Goal: Communication & Community: Connect with others

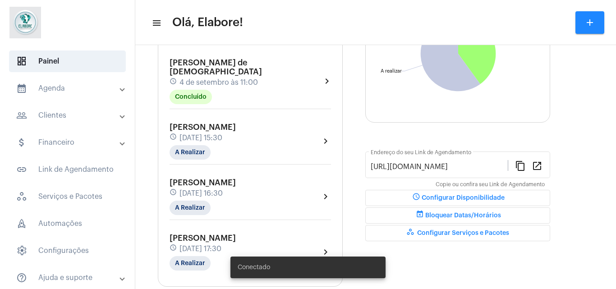
scroll to position [134, 0]
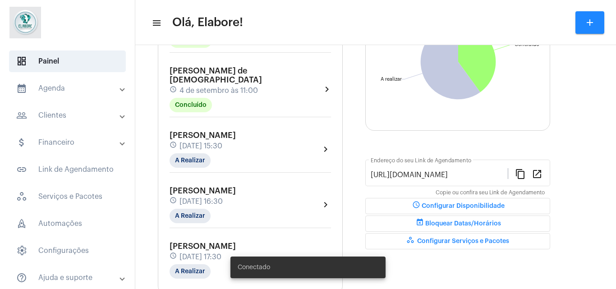
click at [236, 141] on div "schedule [DATE] 15:30" at bounding box center [202, 146] width 66 height 10
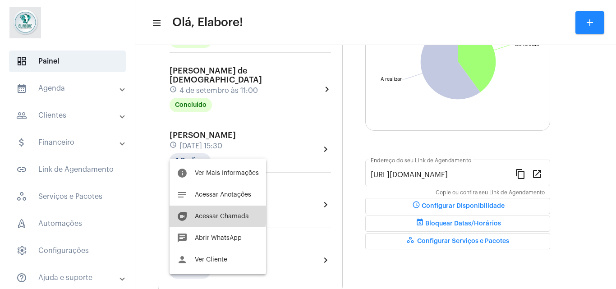
click at [199, 212] on button "duo [PERSON_NAME]" at bounding box center [217, 217] width 96 height 22
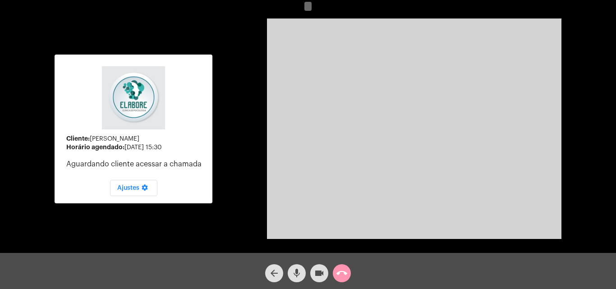
click at [313, 275] on button "videocam" at bounding box center [319, 273] width 18 height 18
click at [297, 273] on mat-icon "mic" at bounding box center [296, 273] width 11 height 11
click at [321, 274] on mat-icon "videocam_off" at bounding box center [319, 273] width 11 height 11
click at [321, 274] on mat-icon "videocam" at bounding box center [319, 273] width 11 height 11
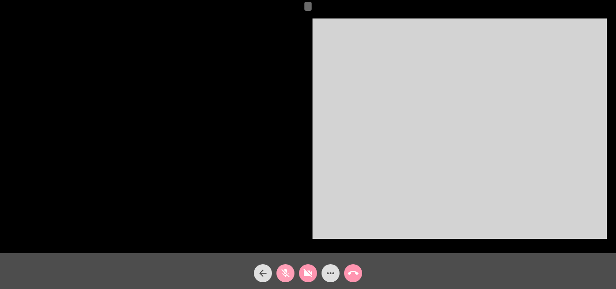
click at [285, 269] on mat-icon "mic_off" at bounding box center [285, 273] width 11 height 11
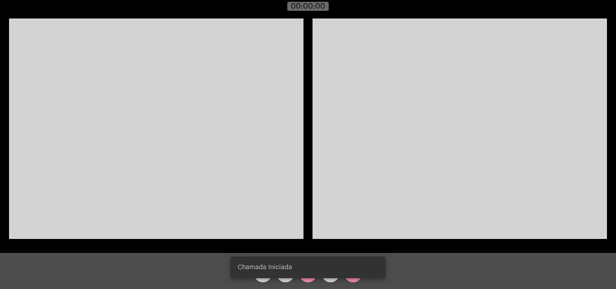
click at [302, 276] on div "Chamada Iniciada" at bounding box center [308, 267] width 177 height 43
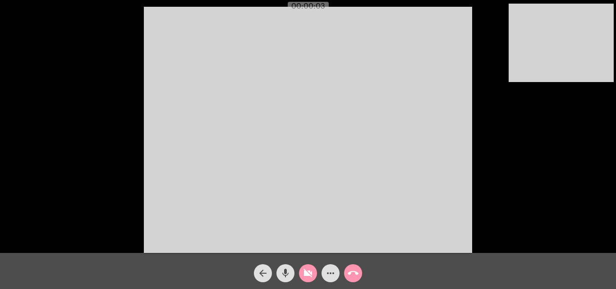
click at [307, 278] on mat-icon "videocam_off" at bounding box center [307, 273] width 11 height 11
click at [325, 275] on mat-icon "more_horiz" at bounding box center [330, 273] width 11 height 11
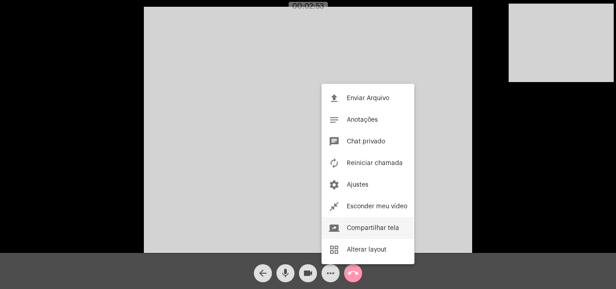
click at [363, 219] on button "screen_share Compartilhar tela" at bounding box center [367, 228] width 93 height 22
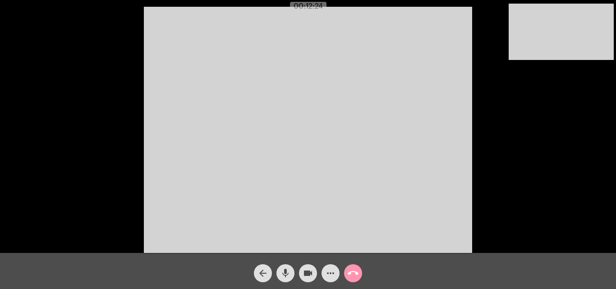
click at [500, 257] on div "arrow_back mic videocam more_horiz call_end" at bounding box center [308, 271] width 616 height 36
click at [332, 276] on mat-icon "more_horiz" at bounding box center [330, 273] width 11 height 11
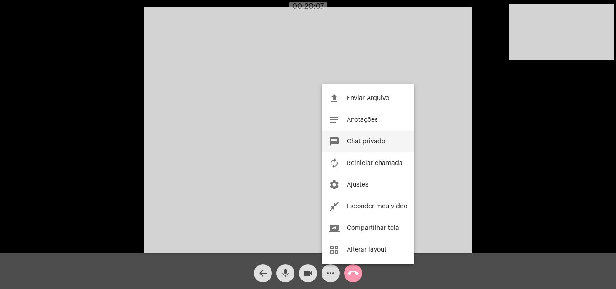
click at [380, 141] on span "Chat privado" at bounding box center [366, 141] width 38 height 6
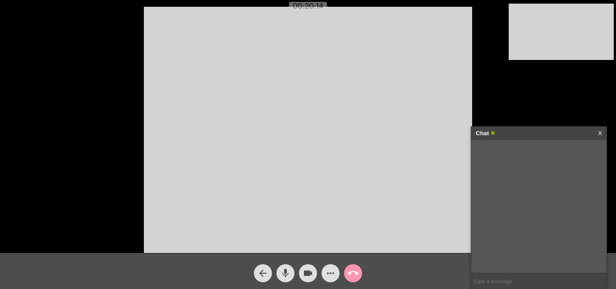
click at [506, 283] on input "text" at bounding box center [538, 281] width 135 height 16
type input "1"
paste input "1- Gosto e Faço 2- Gosta e Não Faço 3- Não Gosto e Faço 4- Não Gosto e Não Faço"
type input "1- Gosto e Faço 2- Gosta e Não Faço 3- Não Gosto e Faço 4- Não Gosto e Não Faço"
click at [519, 279] on input "text" at bounding box center [538, 281] width 135 height 16
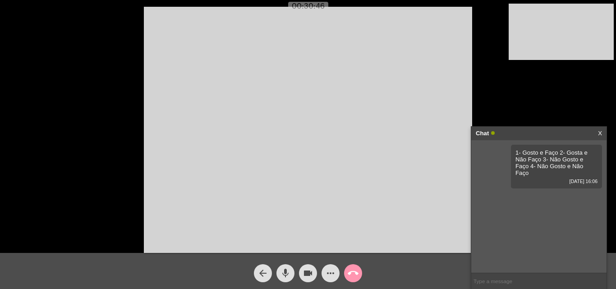
paste input "1- Gosto e Faço 2- Gosta e Não Faço 3- Não Gosto e Faço 4- Não Gosto e Não Faço"
type input "1- Gosto e Faço 2- Gosta e Não Faço 3- Não Gosto e Faço 4- Não Gosto e Não Faço"
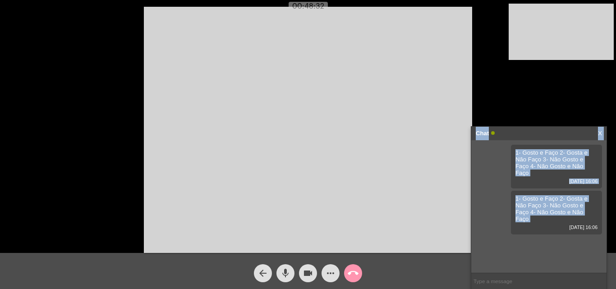
drag, startPoint x: 521, startPoint y: 225, endPoint x: 334, endPoint y: 272, distance: 192.9
click at [334, 272] on app-call "00:48:32 Acessando Câmera e Microfone... arrow_back mic videocam more_horiz cal…" at bounding box center [308, 144] width 616 height 289
click at [334, 272] on mat-icon "more_horiz" at bounding box center [330, 273] width 11 height 11
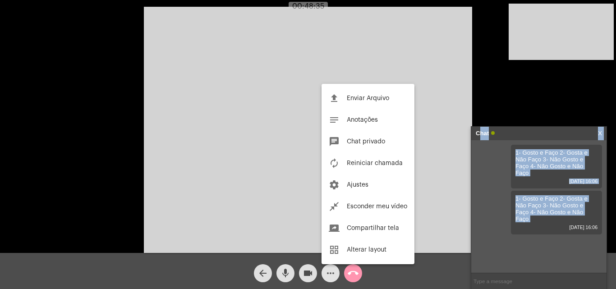
click at [329, 270] on body "00:48:35 Acessando Câmera e Microfone... arrow_back mic videocam more_horiz cal…" at bounding box center [308, 144] width 616 height 289
click at [527, 30] on div at bounding box center [308, 144] width 616 height 289
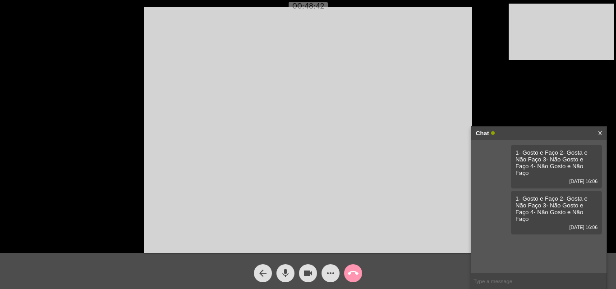
click at [601, 129] on link "X" at bounding box center [600, 134] width 4 height 14
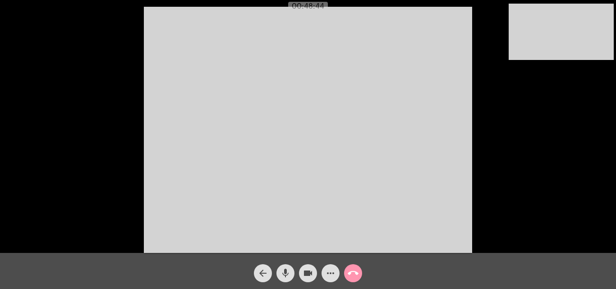
click at [595, 15] on video at bounding box center [560, 32] width 105 height 56
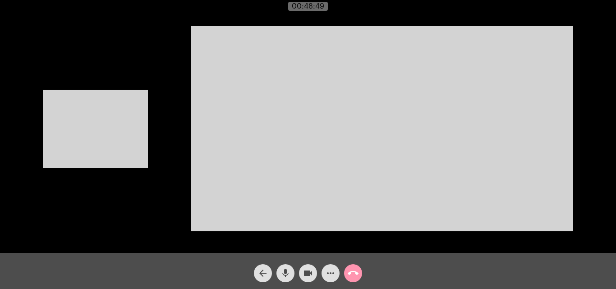
click at [332, 279] on span "more_horiz" at bounding box center [330, 273] width 11 height 18
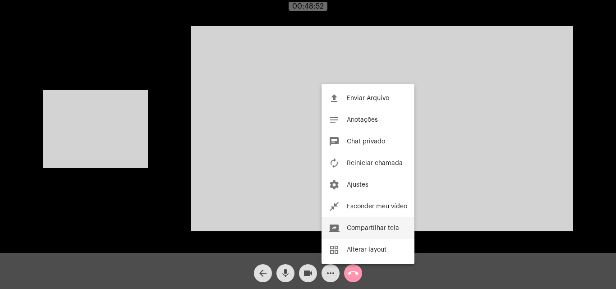
click at [375, 230] on span "Compartilhar tela" at bounding box center [373, 228] width 52 height 6
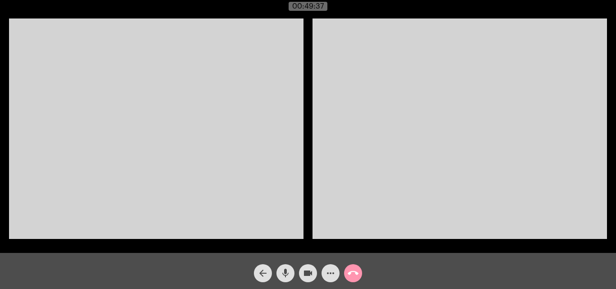
click at [391, 229] on video at bounding box center [459, 128] width 294 height 220
click at [263, 271] on mat-icon "arrow_back" at bounding box center [262, 273] width 11 height 11
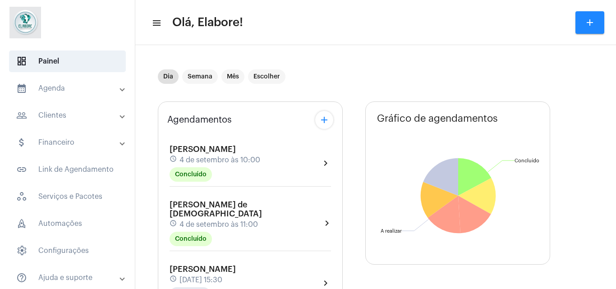
type input "[URL][DOMAIN_NAME]"
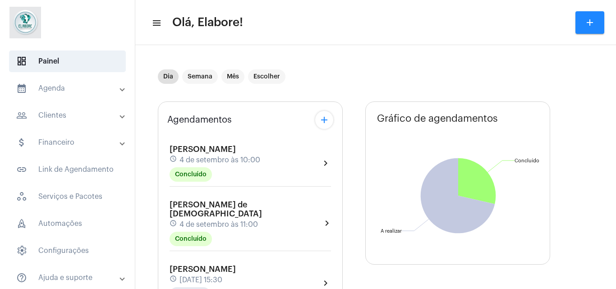
scroll to position [93, 0]
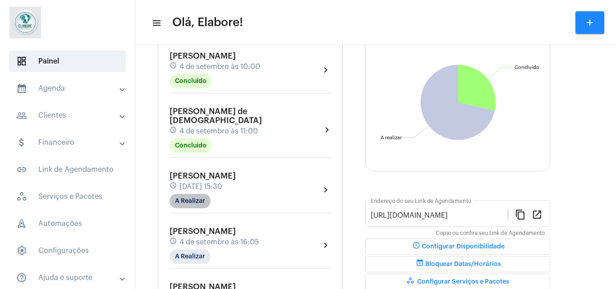
click at [195, 194] on mat-chip "A Realizar" at bounding box center [189, 201] width 41 height 14
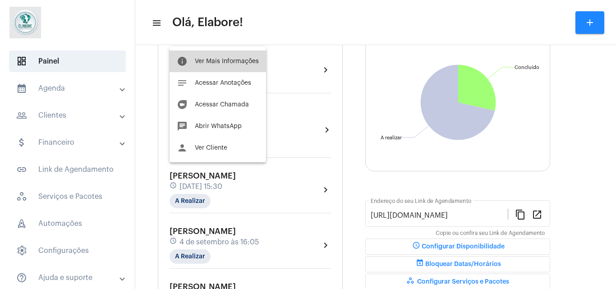
click at [220, 60] on span "Ver Mais Informações" at bounding box center [227, 61] width 64 height 6
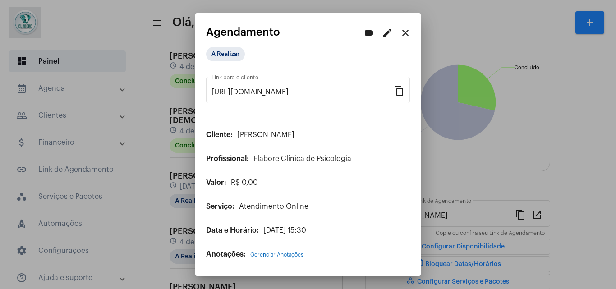
click at [226, 62] on div "A Realizar" at bounding box center [251, 54] width 94 height 18
click at [224, 51] on mat-chip "A Realizar" at bounding box center [225, 54] width 39 height 14
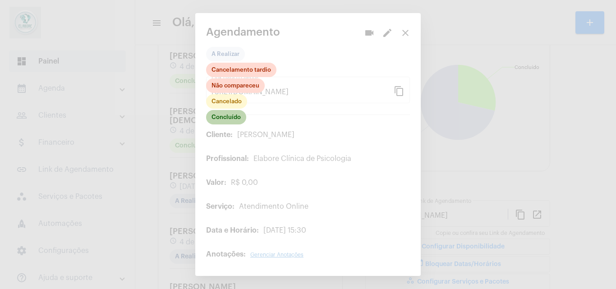
click at [229, 122] on mat-chip "Concluído" at bounding box center [226, 117] width 40 height 14
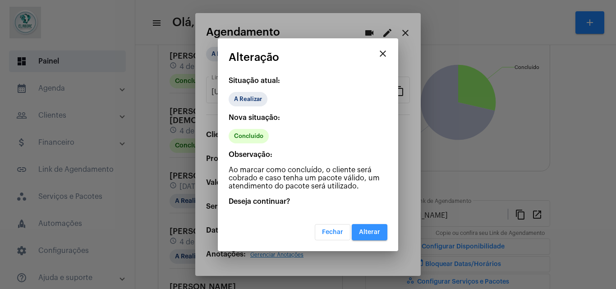
click at [374, 234] on span "Alterar" at bounding box center [369, 232] width 21 height 6
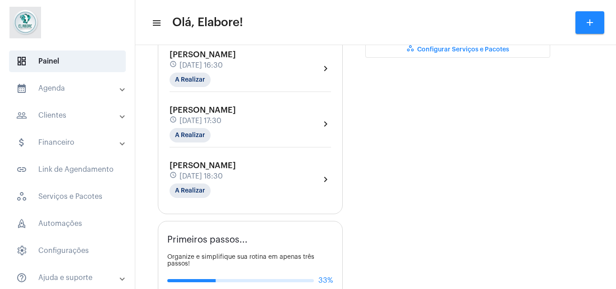
scroll to position [327, 0]
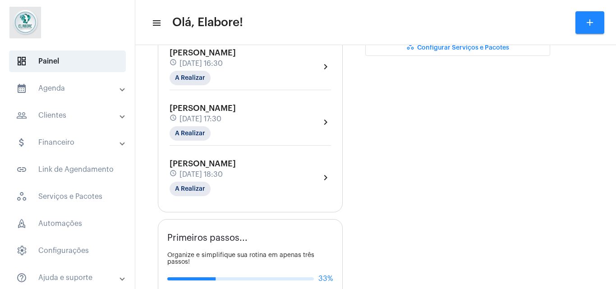
click at [236, 82] on div "[PERSON_NAME] schedule [DATE] 16:30 A Realizar" at bounding box center [202, 66] width 66 height 37
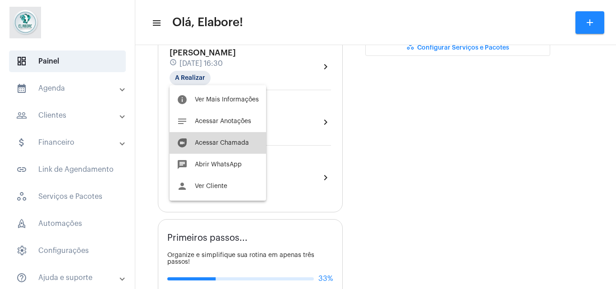
click at [234, 143] on span "Acessar Chamada" at bounding box center [222, 143] width 54 height 6
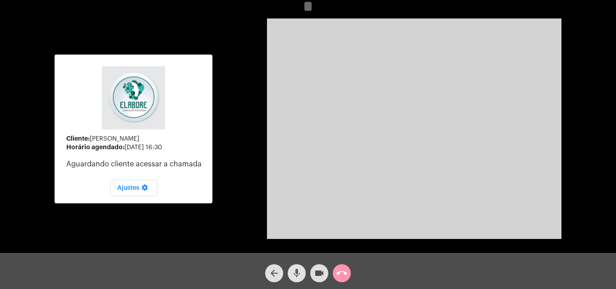
click at [300, 276] on mat-icon "mic" at bounding box center [296, 273] width 11 height 11
click at [318, 273] on mat-icon "videocam" at bounding box center [319, 273] width 11 height 11
click at [318, 273] on mat-icon "videocam_off" at bounding box center [319, 273] width 11 height 11
click at [318, 273] on mat-icon "videocam" at bounding box center [319, 273] width 11 height 11
click at [318, 273] on mat-icon "videocam_off" at bounding box center [319, 273] width 11 height 11
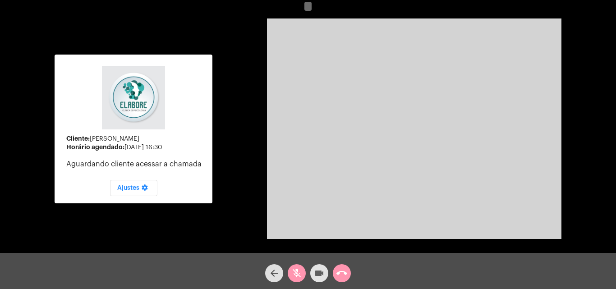
click at [318, 273] on mat-icon "videocam" at bounding box center [319, 273] width 11 height 11
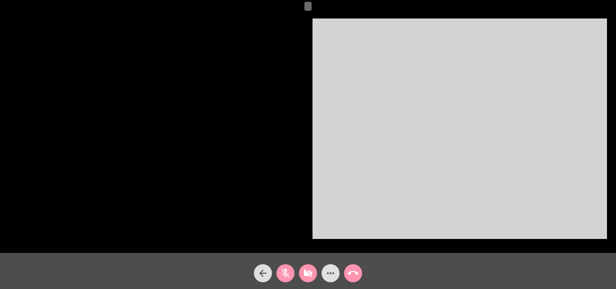
click at [318, 272] on div "videocam_off" at bounding box center [308, 271] width 23 height 23
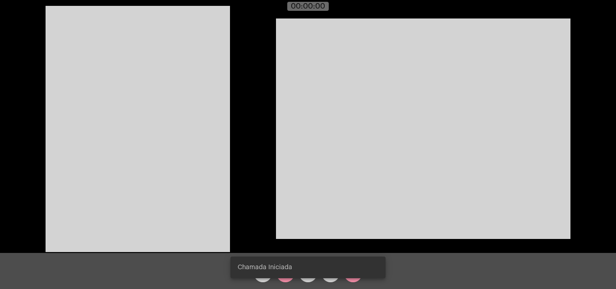
click at [289, 270] on span "Chamada Iniciada" at bounding box center [265, 267] width 55 height 9
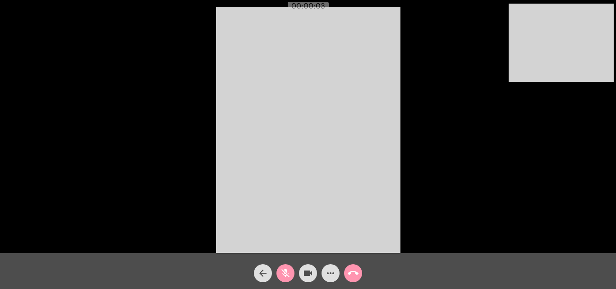
click at [284, 277] on mat-icon "mic_off" at bounding box center [285, 273] width 11 height 11
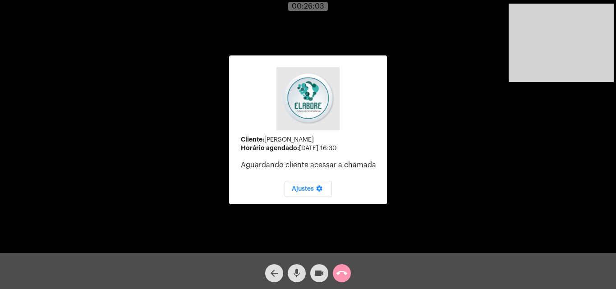
click at [278, 269] on mat-icon "arrow_back" at bounding box center [274, 273] width 11 height 11
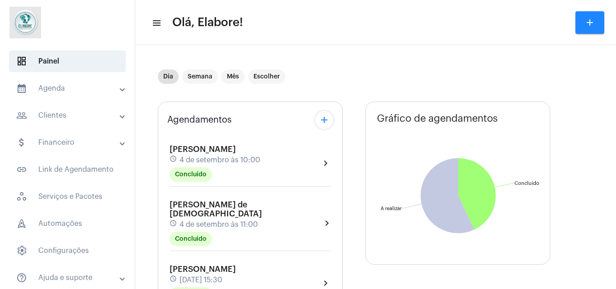
type input "[URL][DOMAIN_NAME]"
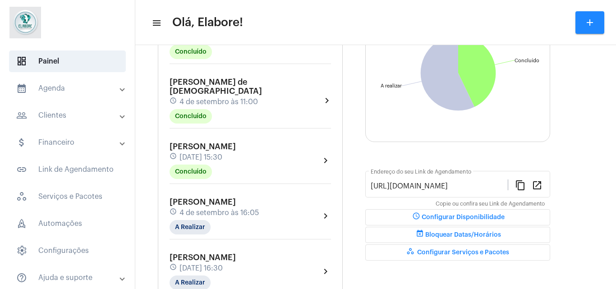
scroll to position [151, 0]
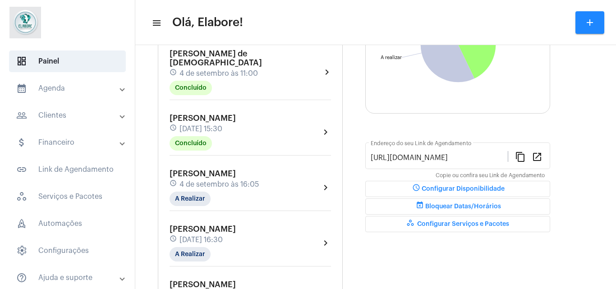
click at [223, 242] on span "[DATE] 16:30" at bounding box center [200, 240] width 43 height 8
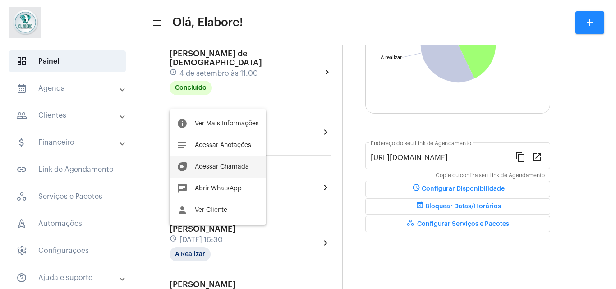
click at [222, 169] on span "Acessar Chamada" at bounding box center [222, 167] width 54 height 6
